Goal: Complete application form

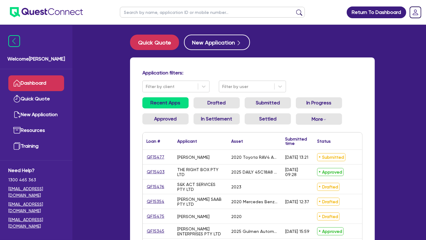
click at [213, 15] on input "text" at bounding box center [212, 12] width 185 height 11
type input "[PERSON_NAME]"
click at [294, 9] on button "submit" at bounding box center [299, 13] width 10 height 9
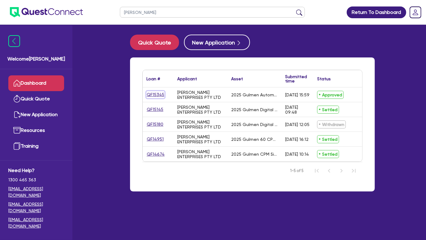
click at [159, 96] on link "QF15345" at bounding box center [155, 94] width 18 height 7
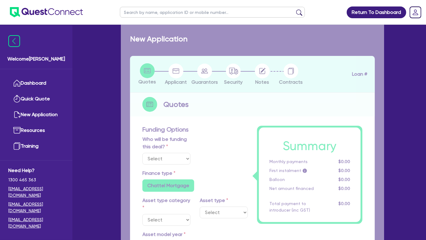
select select "Other"
select select "SECONDARY_ASSETS"
type input "2025"
radio input "true"
type input "50,000"
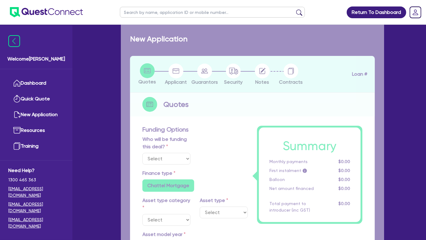
type input "10,000"
type input "8"
type input "3,289.32"
radio input "true"
type input "16.99"
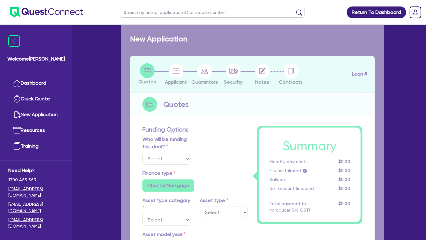
type input "1,015"
radio input "true"
radio input "false"
select select "PRINTING_AND_PACKAGING_EQUIPMENT"
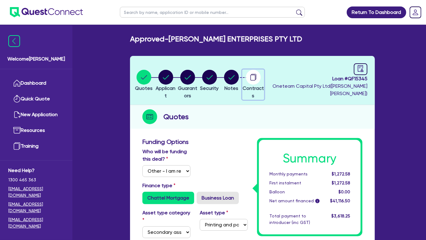
click at [261, 81] on circle "button" at bounding box center [253, 77] width 15 height 15
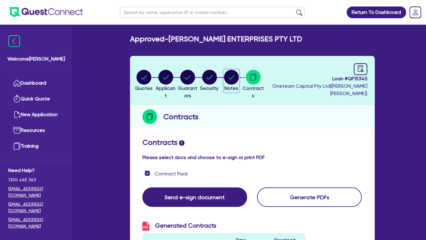
click at [239, 70] on icon "button" at bounding box center [231, 77] width 15 height 15
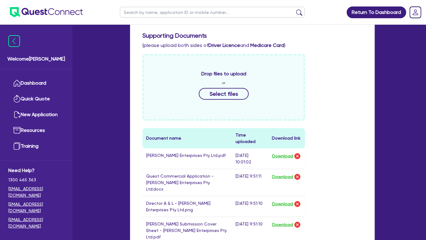
scroll to position [349, 0]
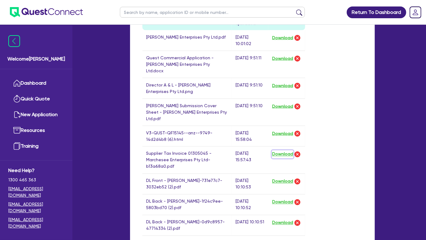
click at [278, 150] on button "Download" at bounding box center [283, 154] width 22 height 8
drag, startPoint x: 373, startPoint y: 53, endPoint x: 353, endPoint y: 55, distance: 20.1
drag, startPoint x: 353, startPoint y: 55, endPoint x: 356, endPoint y: 5, distance: 49.7
click at [316, 5] on header "Return To Dashboard Edit Profile Logout" at bounding box center [213, 12] width 426 height 25
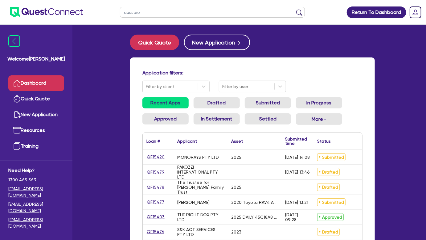
click at [294, 9] on button "submit" at bounding box center [299, 13] width 10 height 9
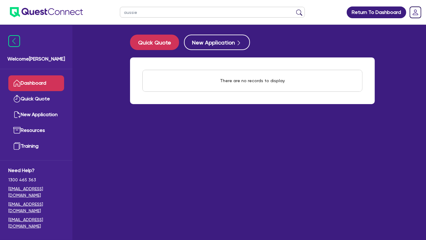
type input "aussie"
click at [294, 9] on button "submit" at bounding box center [299, 13] width 10 height 9
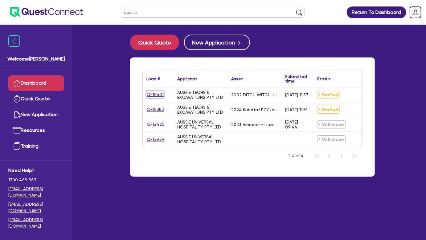
click at [149, 96] on link "QF15401" at bounding box center [155, 94] width 18 height 7
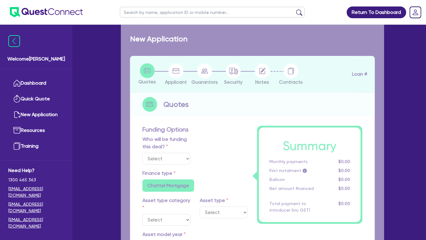
select select "Other"
select select "PRIMARY_ASSETS"
type input "2002"
radio input "false"
radio input "true"
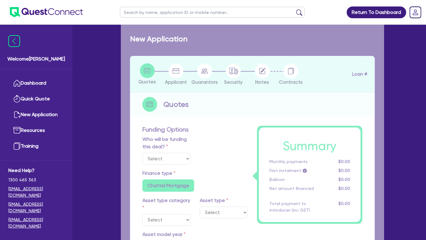
radio input "true"
type input "154,000"
type input "6"
type input "9,279.27"
type input "14.15"
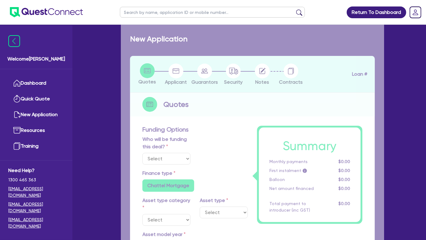
radio input "true"
radio input "false"
select select "YELLOW_GOODS_AND_EXCAVATORS"
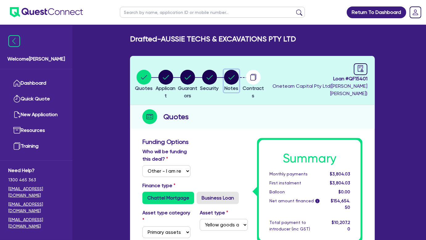
click at [239, 75] on circle "button" at bounding box center [231, 77] width 15 height 15
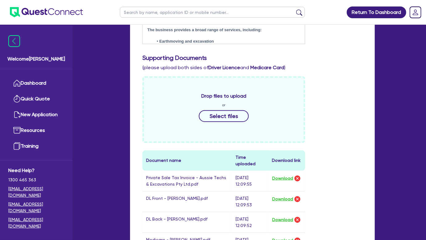
scroll to position [298, 0]
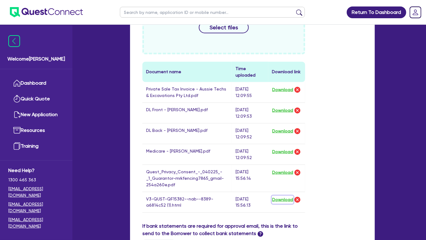
click at [278, 201] on button "Download" at bounding box center [283, 199] width 22 height 8
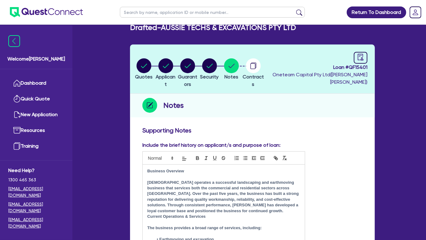
scroll to position [0, 0]
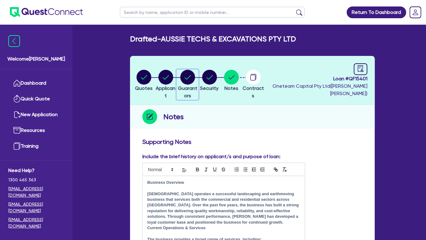
click at [195, 75] on circle "button" at bounding box center [187, 77] width 15 height 15
select select "MR"
select select "VIC"
select select "SINGLE"
select select "PROPERTY"
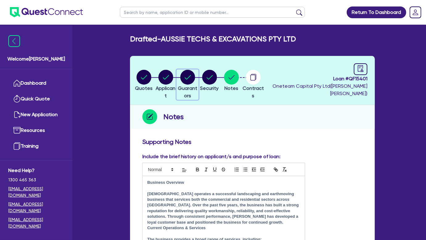
select select "CASH"
select select "TRAILER"
select select "TRUCK"
select select "VEHICLE"
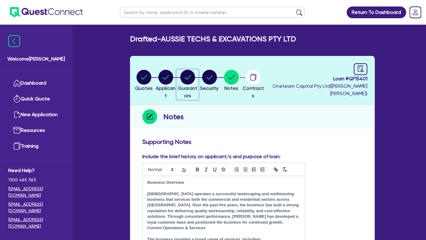
select select "EQUIPMENT"
select select "MORTGAGE"
select select "VEHICLE_LOAN"
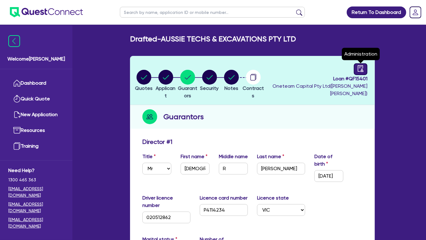
click at [363, 66] on icon "audit" at bounding box center [361, 68] width 6 height 6
select select "DRAFTED_AMENDED"
select select "Flexicommercial"
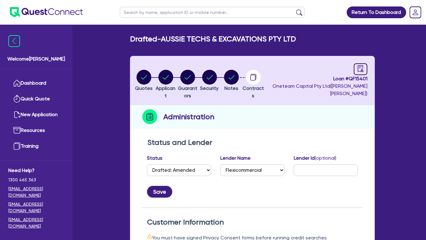
click at [57, 10] on img at bounding box center [46, 12] width 73 height 10
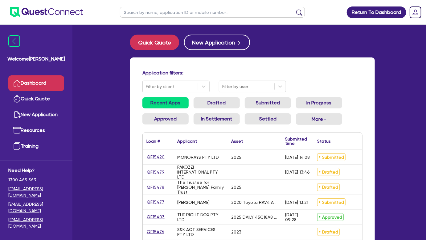
click at [192, 13] on input "text" at bounding box center [212, 12] width 185 height 11
type input "aussie"
click at [294, 9] on button "submit" at bounding box center [299, 13] width 10 height 9
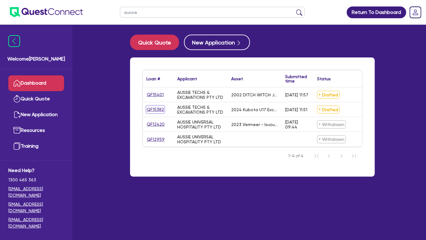
click at [150, 109] on link "QF15382" at bounding box center [155, 109] width 18 height 7
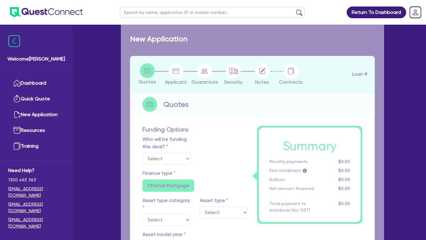
select select "Other"
select select "PRIMARY_ASSETS"
type input "2024"
radio input "false"
radio input "true"
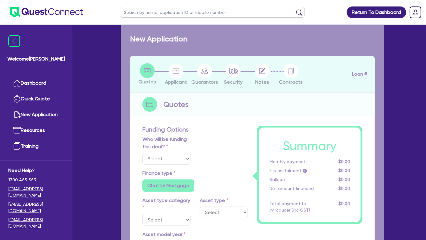
radio input "true"
type input "88,489.5"
type input "6"
type input "5,361.84"
type input "8.35"
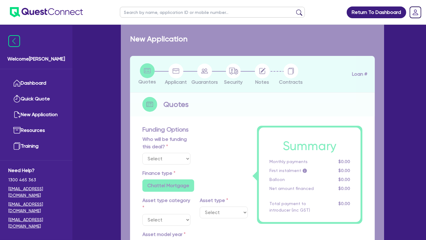
type input "795"
radio input "true"
radio input "false"
select select "YELLOW_GOODS_AND_EXCAVATORS"
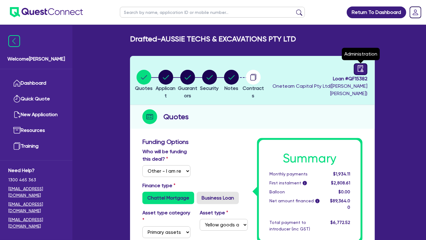
click at [358, 67] on icon "audit" at bounding box center [360, 68] width 7 height 7
select select "DRAFTED_AMENDED"
select select "Dynamoney"
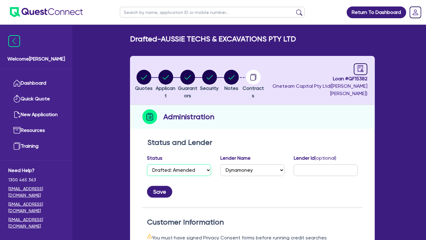
click at [190, 171] on select "Select Quoted Drafted: New Drafted: Amended Submitted: New Submitted: Amended I…" at bounding box center [179, 170] width 64 height 12
select select "APPROVED_WAITING_FOR_MORE_INFO"
click at [147, 164] on select "Select Quoted Drafted: New Drafted: Amended Submitted: New Submitted: Amended I…" at bounding box center [179, 170] width 64 height 12
click at [166, 194] on button "Save" at bounding box center [159, 192] width 25 height 12
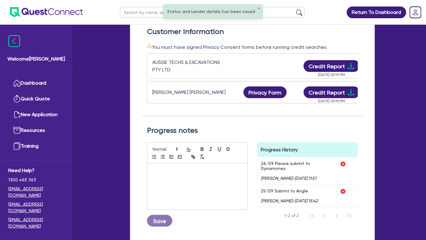
scroll to position [187, 0]
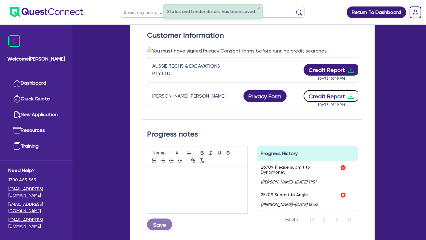
click at [352, 96] on icon "download" at bounding box center [351, 95] width 7 height 7
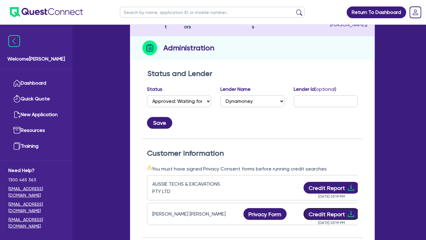
scroll to position [0, 0]
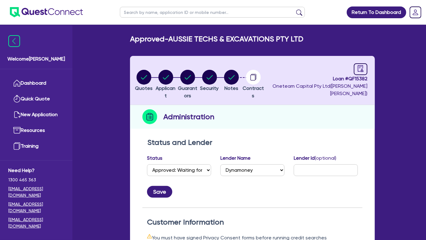
click at [52, 12] on img at bounding box center [46, 12] width 73 height 10
